Goal: Task Accomplishment & Management: Use online tool/utility

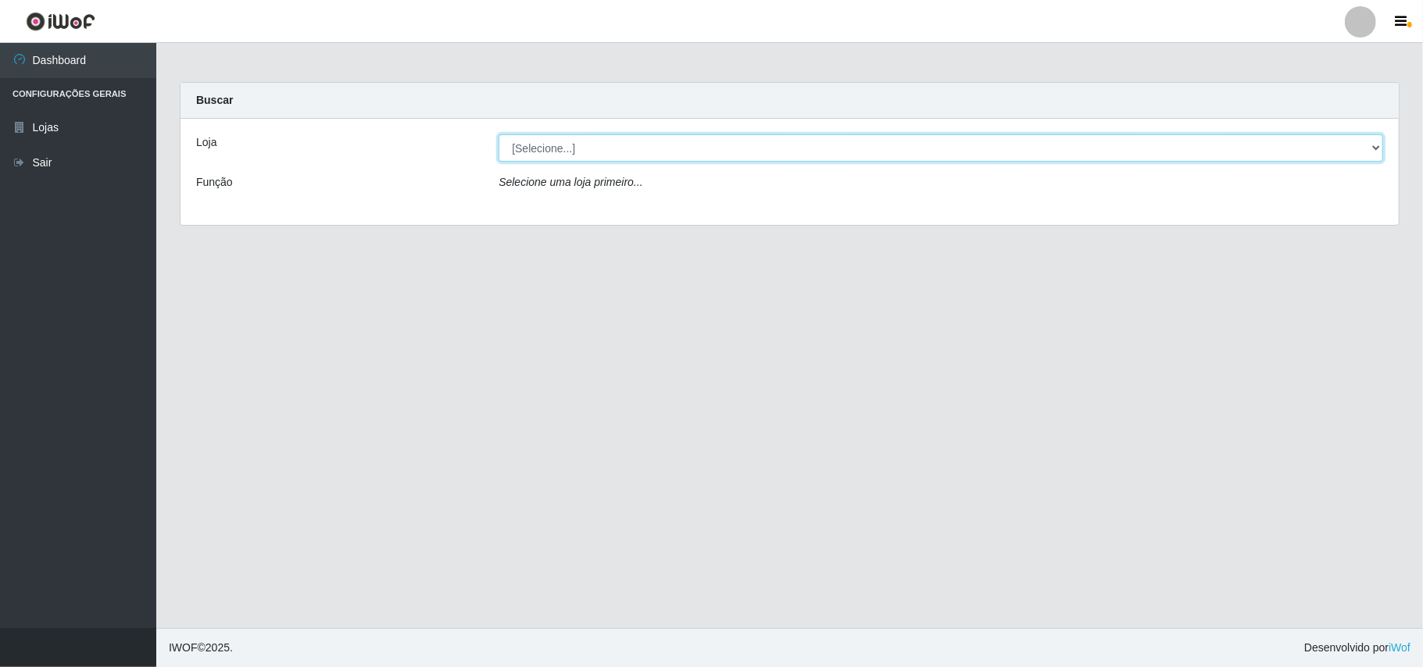
click at [1369, 148] on select "[Selecione...] Bemais Supermercados - B11 Manaíra" at bounding box center [941, 147] width 885 height 27
select select "409"
click at [499, 134] on select "[Selecione...] Bemais Supermercados - B11 Manaíra" at bounding box center [941, 147] width 885 height 27
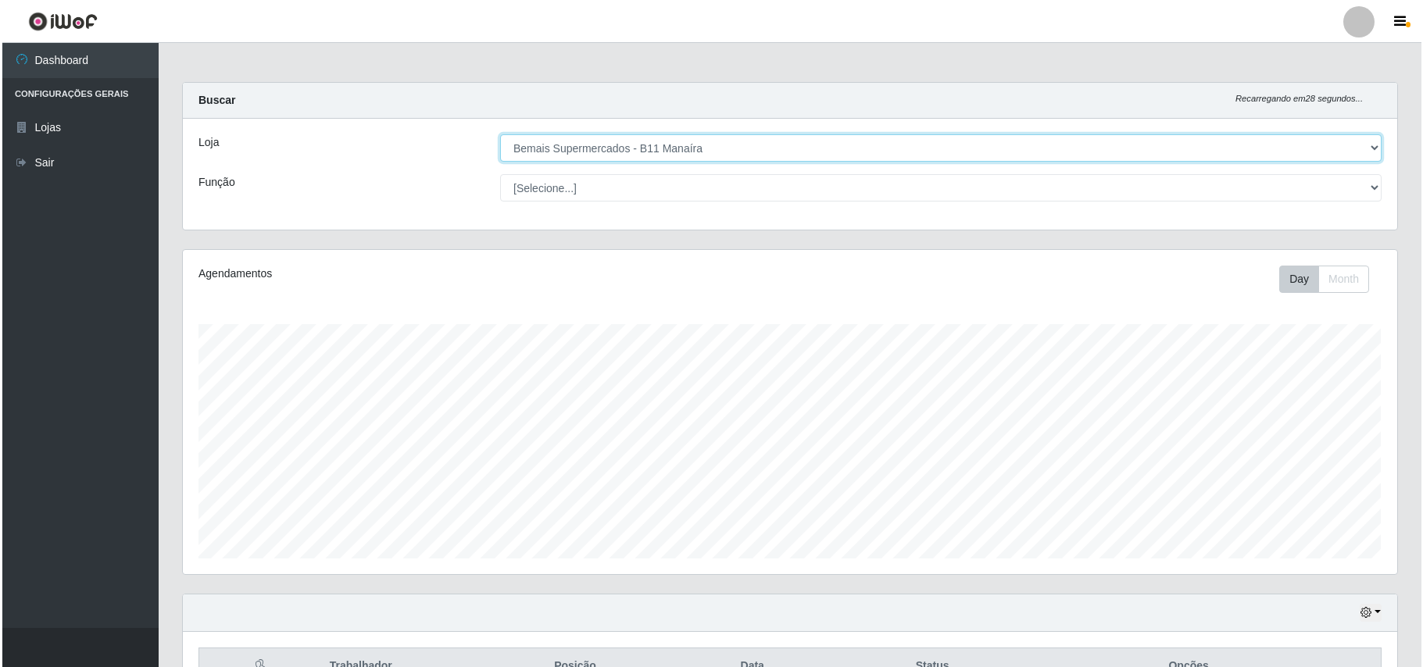
scroll to position [164, 0]
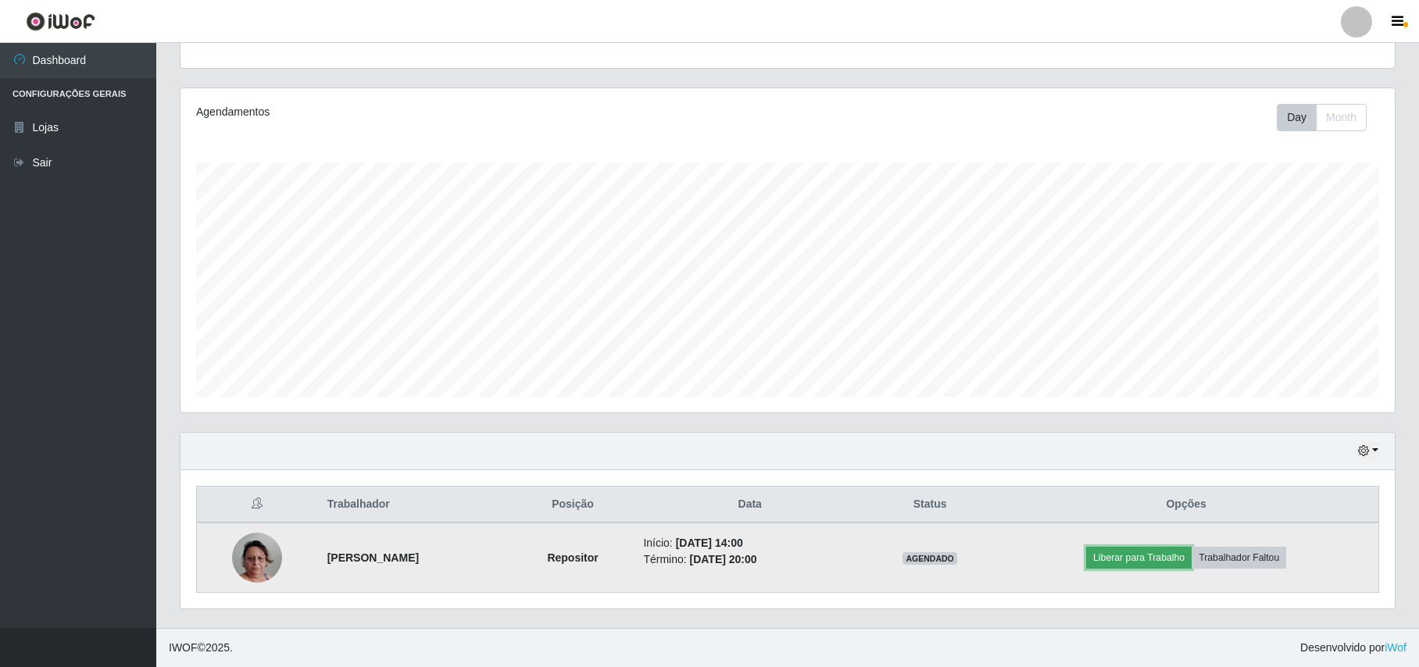
click at [1164, 552] on button "Liberar para Trabalho" at bounding box center [1139, 558] width 106 height 22
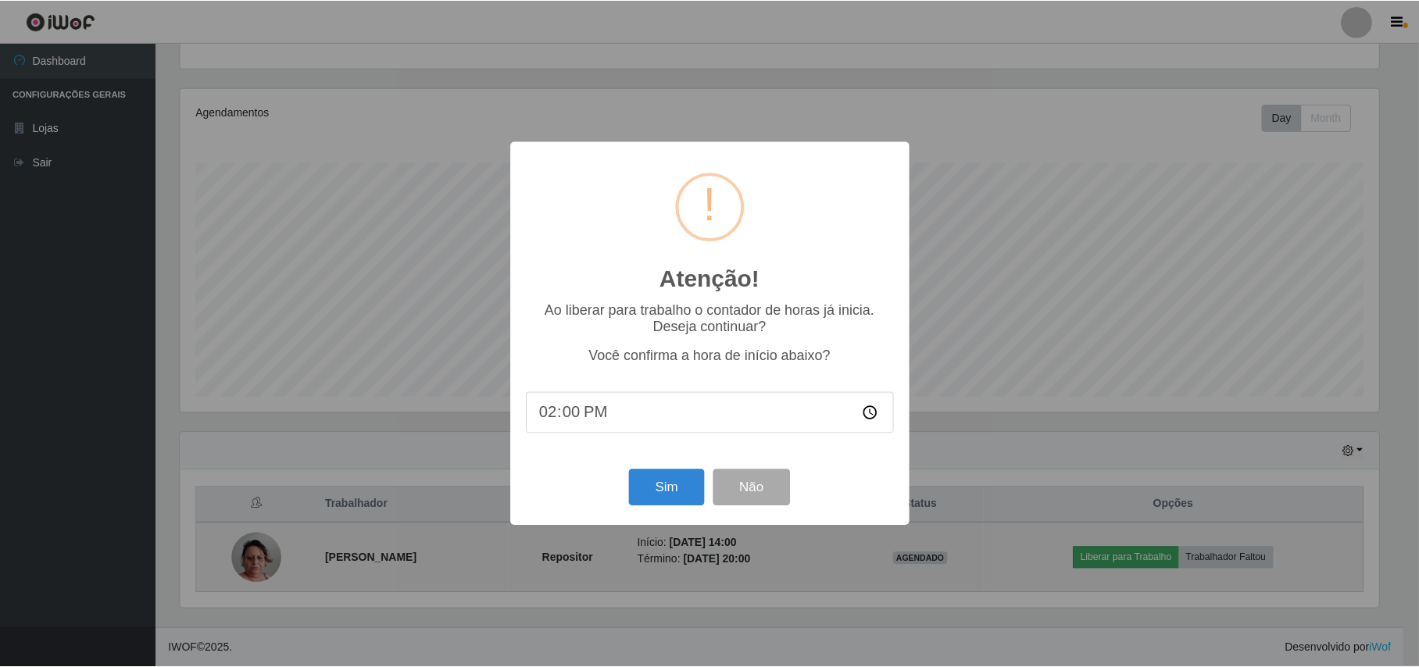
scroll to position [325, 1202]
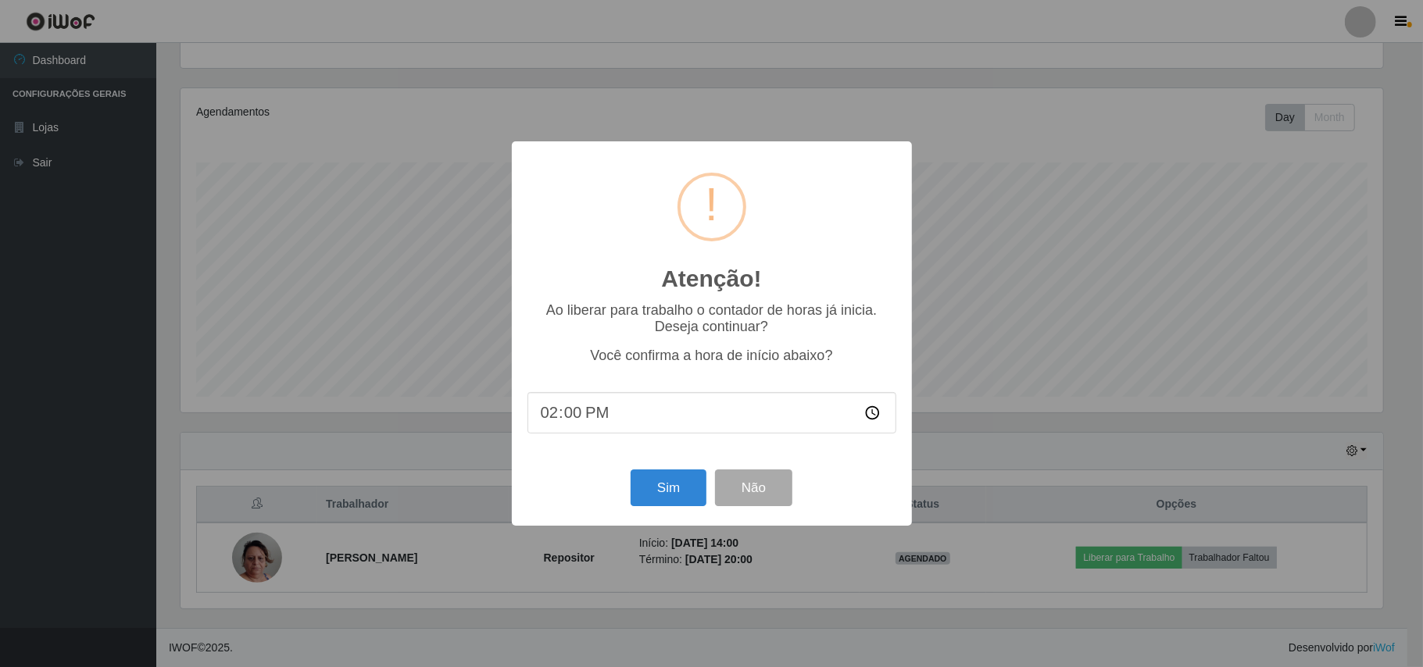
click at [713, 519] on div "Atenção! × Ao liberar para trabalho o contador de horas já inicia. Deseja conti…" at bounding box center [712, 333] width 400 height 385
click at [655, 485] on button "Sim" at bounding box center [669, 488] width 76 height 37
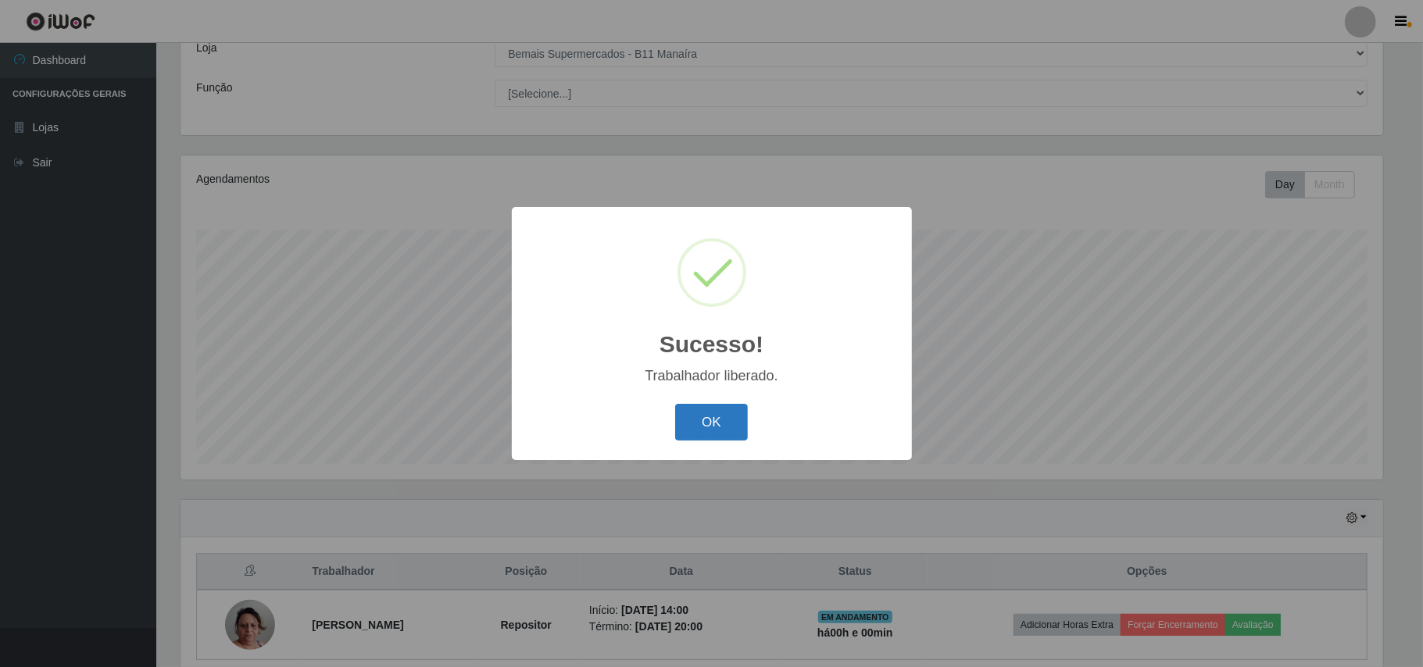
click at [724, 420] on button "OK" at bounding box center [711, 422] width 73 height 37
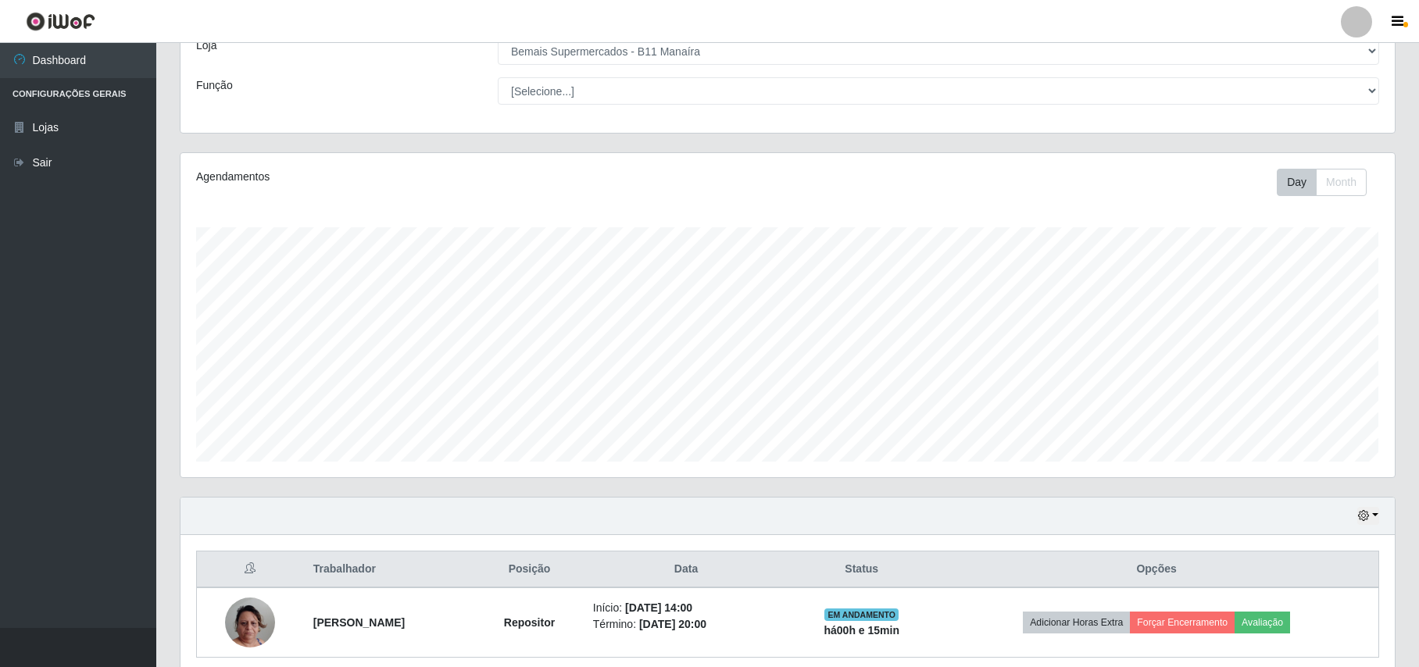
scroll to position [60, 0]
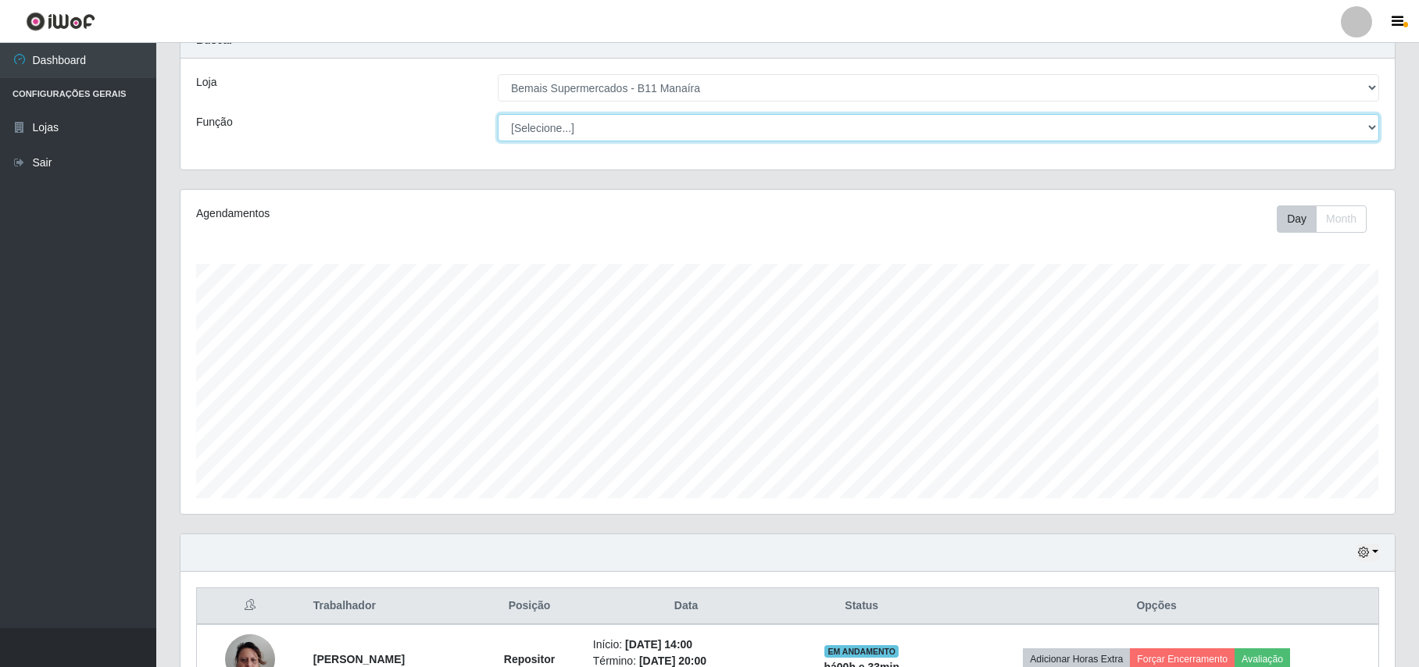
click at [821, 126] on select "[Selecione...] ASG ASG + ASG ++ Auxiliar de Estacionamento Auxiliar de Estacion…" at bounding box center [939, 127] width 882 height 27
click at [778, 139] on select "[Selecione...] ASG ASG + ASG ++ Auxiliar de Estacionamento Auxiliar de Estacion…" at bounding box center [939, 127] width 882 height 27
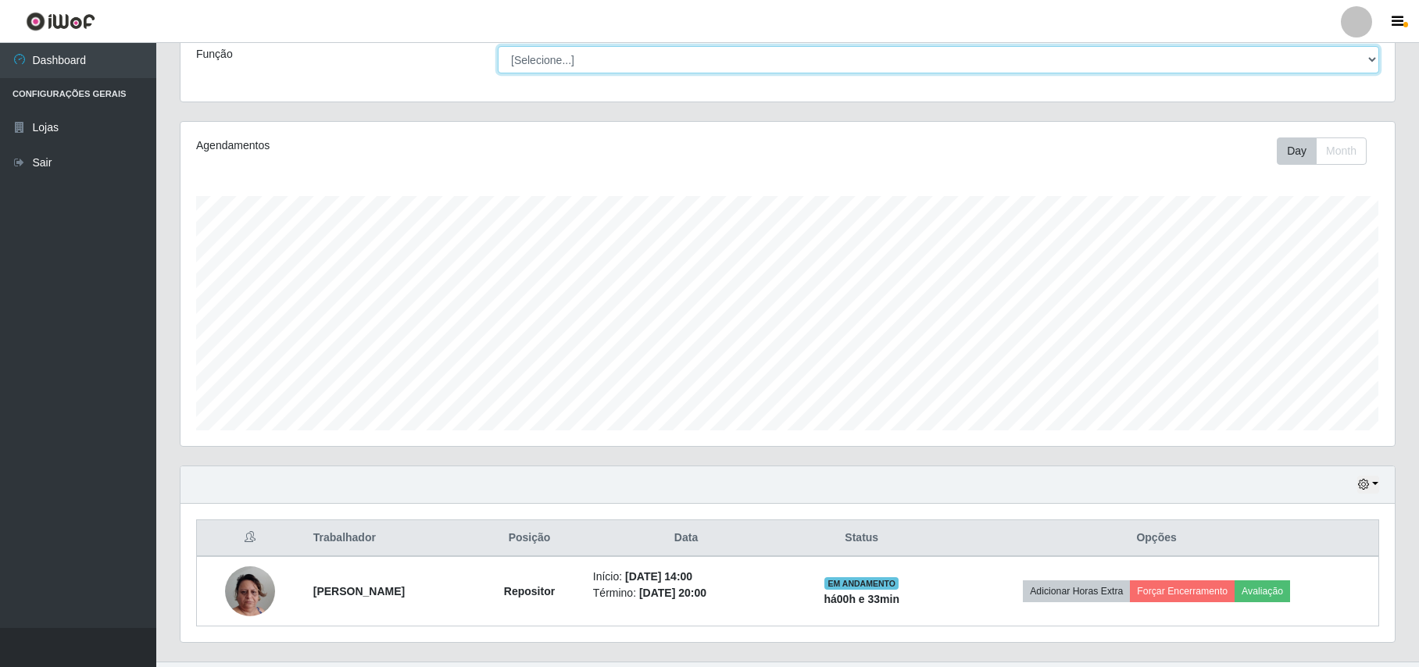
scroll to position [164, 0]
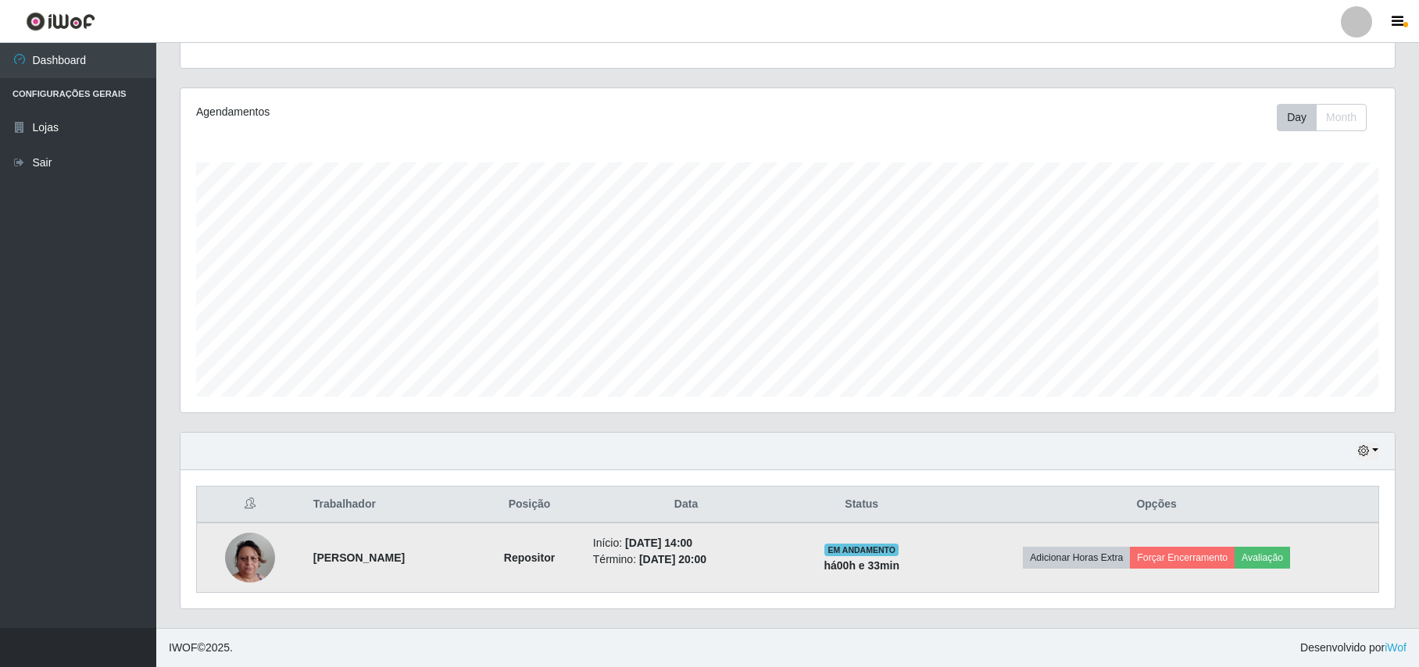
click at [1292, 538] on td "Adicionar Horas Extra Forçar Encerramento Avaliação" at bounding box center [1157, 558] width 444 height 70
click at [1286, 560] on button "Avaliação" at bounding box center [1262, 558] width 55 height 22
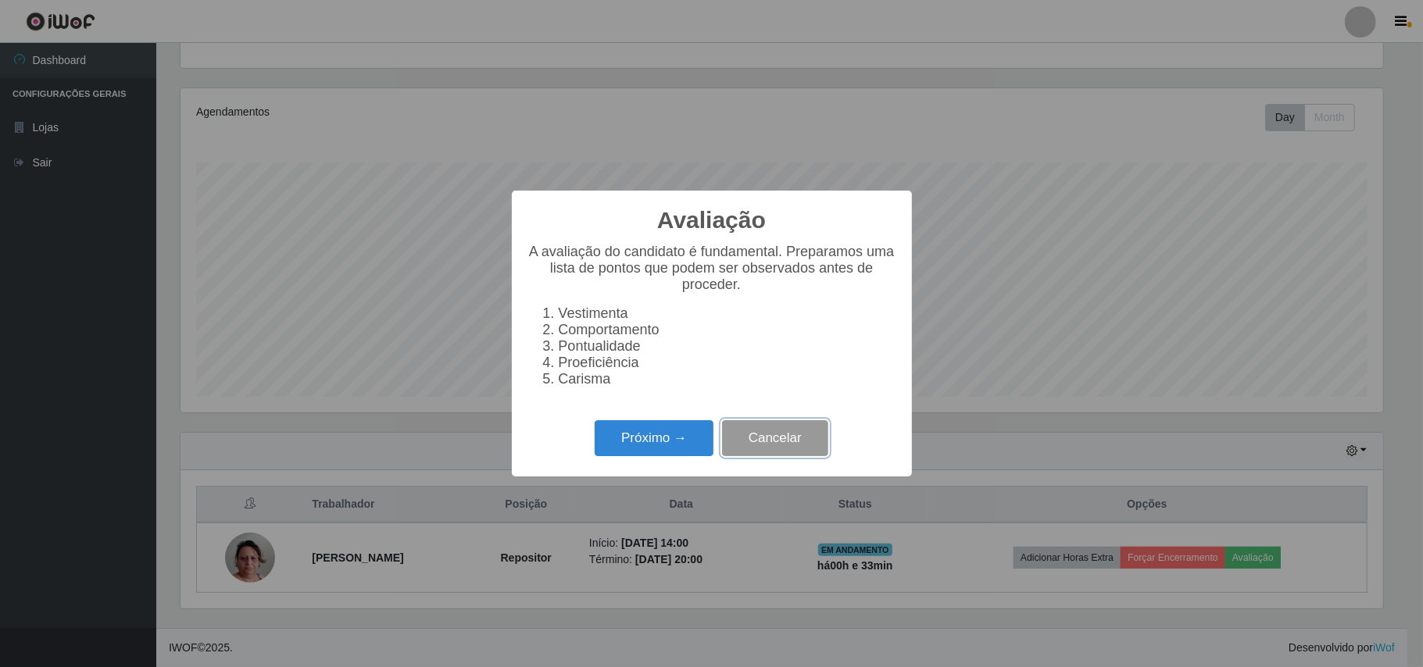
click at [813, 450] on button "Cancelar" at bounding box center [775, 438] width 106 height 37
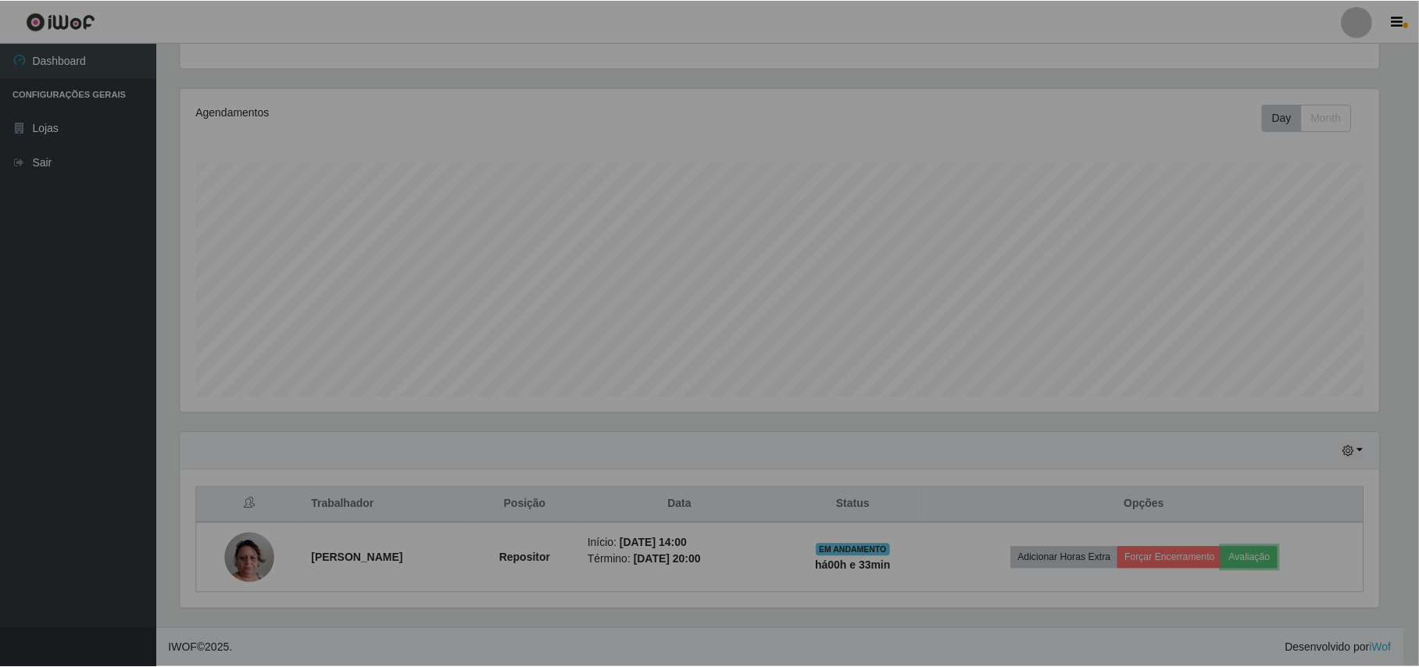
scroll to position [325, 1214]
